Goal: Information Seeking & Learning: Learn about a topic

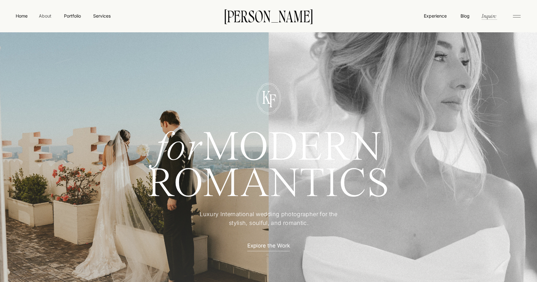
click at [43, 15] on nav "About" at bounding box center [45, 16] width 14 height 6
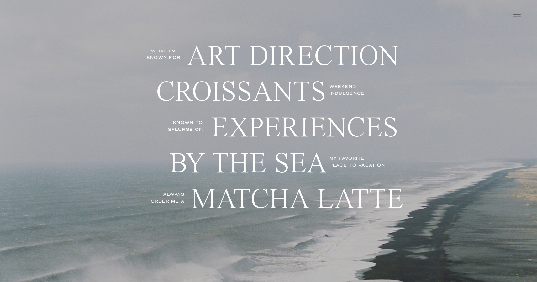
scroll to position [1489, 0]
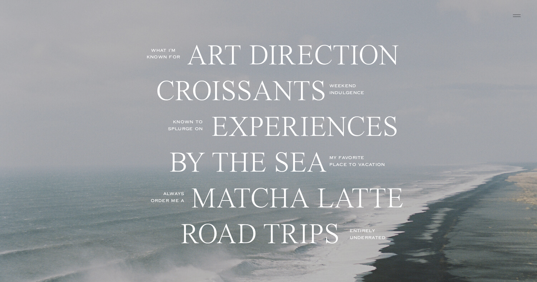
click at [167, 55] on p "what I'm known for" at bounding box center [163, 54] width 37 height 14
click at [219, 55] on p "art direction" at bounding box center [295, 59] width 216 height 36
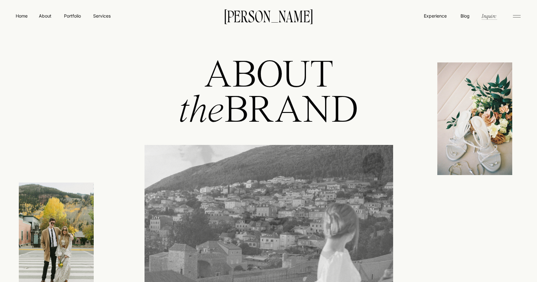
scroll to position [0, 0]
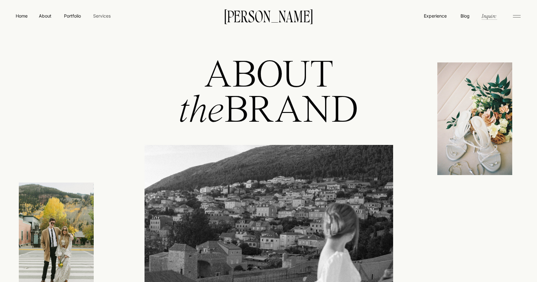
click at [104, 18] on nav "Services" at bounding box center [101, 16] width 18 height 7
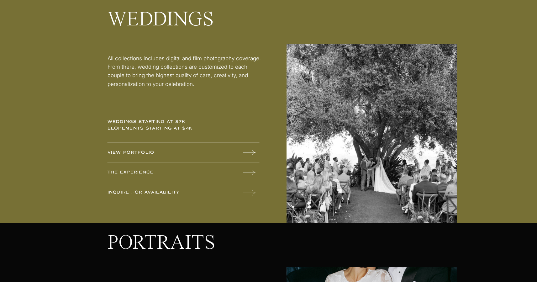
scroll to position [820, 0]
click at [134, 171] on p "The experience" at bounding box center [157, 172] width 98 height 7
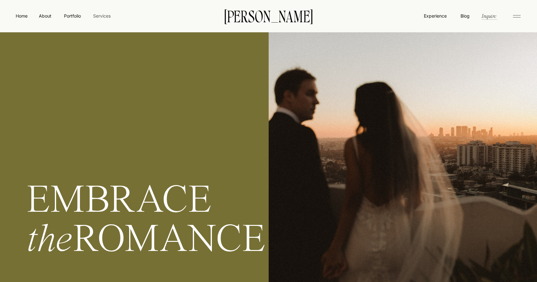
click at [104, 17] on nav "Services" at bounding box center [101, 16] width 18 height 7
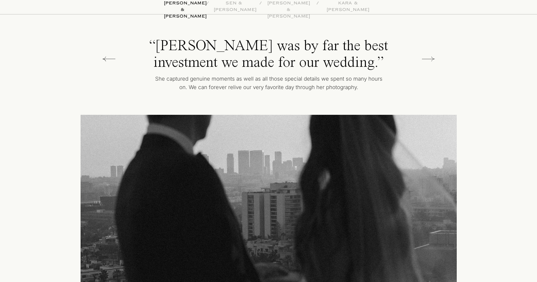
scroll to position [1515, 0]
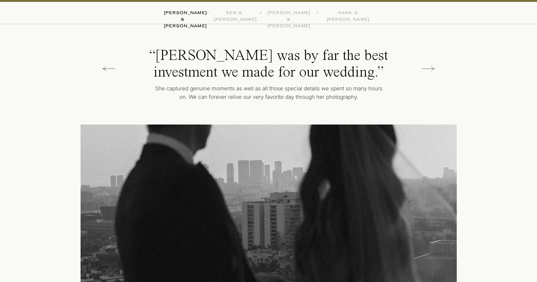
click at [239, 15] on p "sen & zach" at bounding box center [234, 13] width 41 height 6
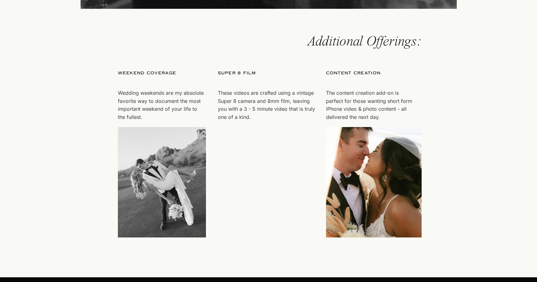
scroll to position [1824, 0]
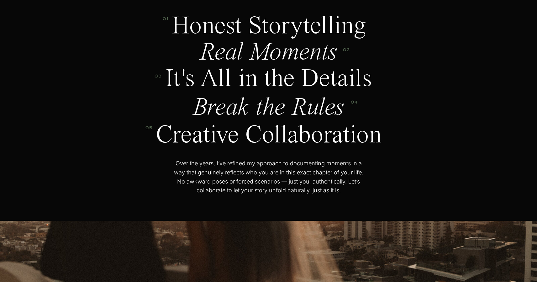
scroll to position [2146, 0]
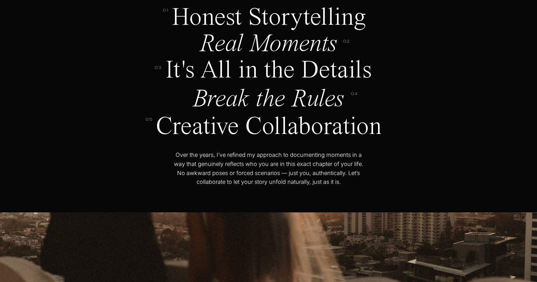
click at [219, 103] on p "Break the Rules" at bounding box center [268, 98] width 157 height 25
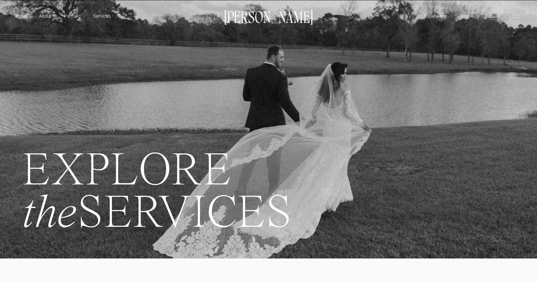
scroll to position [0, 0]
click at [47, 17] on p "About" at bounding box center [45, 16] width 14 height 6
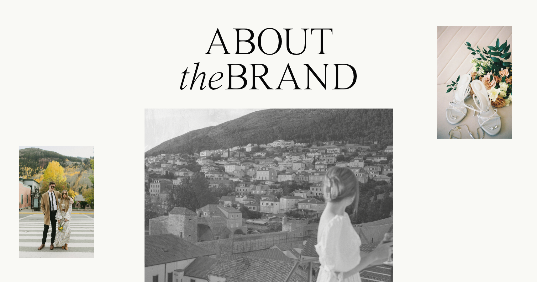
scroll to position [64, 0]
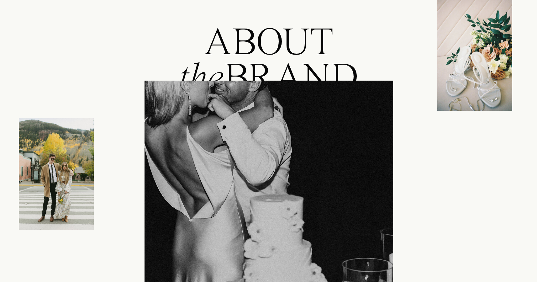
click at [71, 160] on div at bounding box center [56, 174] width 75 height 112
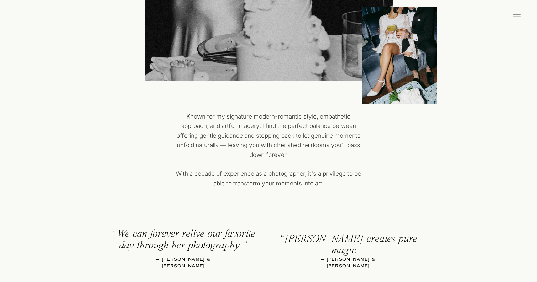
scroll to position [313, 0]
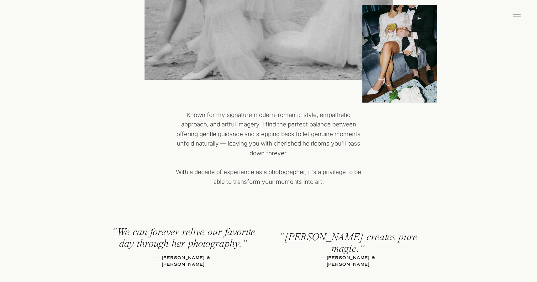
drag, startPoint x: 186, startPoint y: 113, endPoint x: 329, endPoint y: 180, distance: 157.5
click at [329, 180] on p "Known for my signature modern-romantic style, empathetic approach, and artful i…" at bounding box center [269, 151] width 186 height 82
copy p "Known for my signature modern-romantic style, empathetic approach, and artful i…"
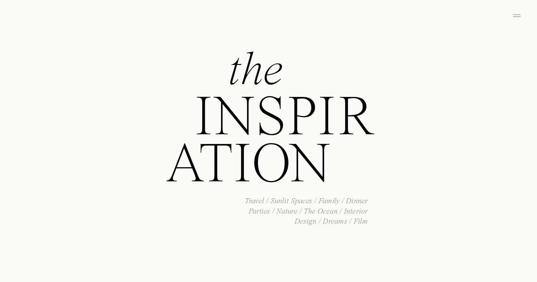
scroll to position [1133, 0]
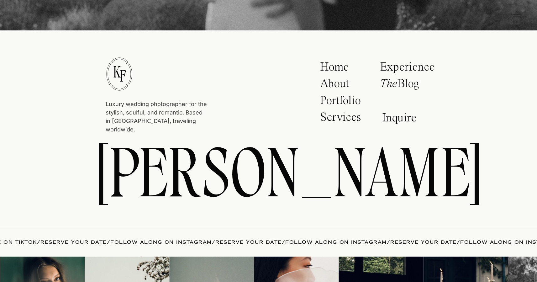
scroll to position [2311, 0]
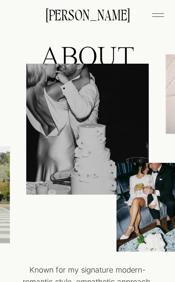
scroll to position [62, 0]
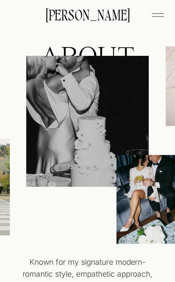
click at [154, 161] on div at bounding box center [146, 199] width 59 height 89
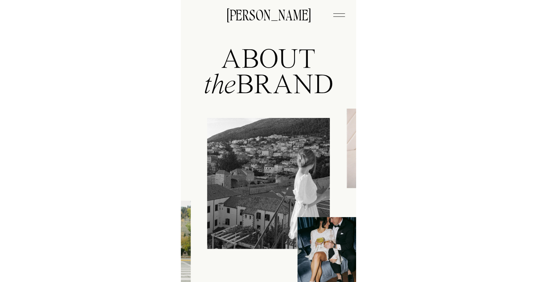
scroll to position [0, 0]
